Goal: Task Accomplishment & Management: Manage account settings

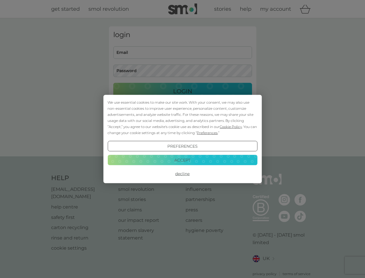
click at [231, 126] on span "Cookie Policy" at bounding box center [231, 126] width 22 height 4
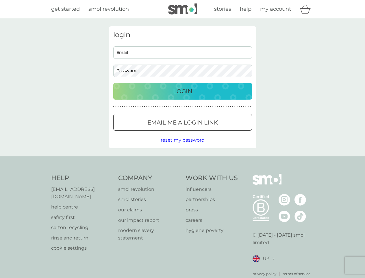
click at [207, 132] on div "login Email Password Login ● ● ● ● ● ● ● ● ● ● ● ● ● ● ● ● ● ● ● ● ● ● ● ● ● ● …" at bounding box center [182, 87] width 147 height 122
click at [182, 146] on div "login Email Password Login ● ● ● ● ● ● ● ● ● ● ● ● ● ● ● ● ● ● ● ● ● ● ● ● ● ● …" at bounding box center [182, 87] width 147 height 122
click at [182, 173] on div "Help [EMAIL_ADDRESS][DOMAIN_NAME] help centre safety first carton recycling rin…" at bounding box center [182, 224] width 263 height 103
click at [182, 160] on div "Help [EMAIL_ADDRESS][DOMAIN_NAME] help centre safety first carton recycling rin…" at bounding box center [182, 224] width 365 height 137
